Goal: Information Seeking & Learning: Learn about a topic

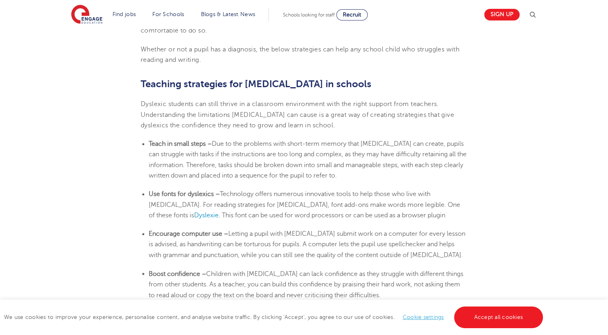
scroll to position [1246, 0]
drag, startPoint x: 209, startPoint y: 144, endPoint x: 152, endPoint y: 149, distance: 56.5
click at [152, 149] on li "Teach in small steps – Due to the problems with short-term memory that [MEDICAL…" at bounding box center [308, 160] width 319 height 42
drag, startPoint x: 152, startPoint y: 149, endPoint x: 145, endPoint y: 153, distance: 8.3
click at [145, 153] on ul "Teach in small steps – Due to the problems with short-term memory that [MEDICAL…" at bounding box center [304, 160] width 327 height 42
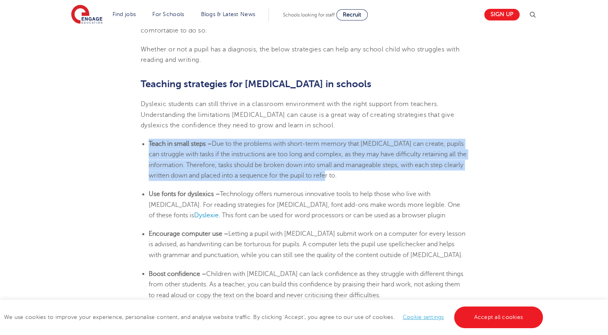
drag, startPoint x: 149, startPoint y: 144, endPoint x: 399, endPoint y: 174, distance: 252.3
click at [399, 174] on li "Teach in small steps – Due to the problems with short-term memory that [MEDICAL…" at bounding box center [308, 160] width 319 height 42
copy li "Teach in small steps – Due to the problems with short-term memory that [MEDICAL…"
click at [458, 168] on li "Teach in small steps – Due to the problems with short-term memory that [MEDICAL…" at bounding box center [308, 160] width 319 height 42
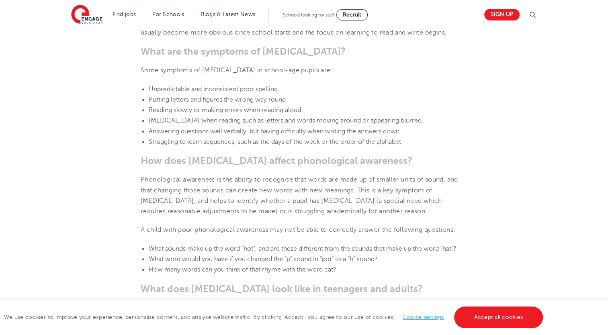
scroll to position [643, 0]
